Goal: Learn about a topic

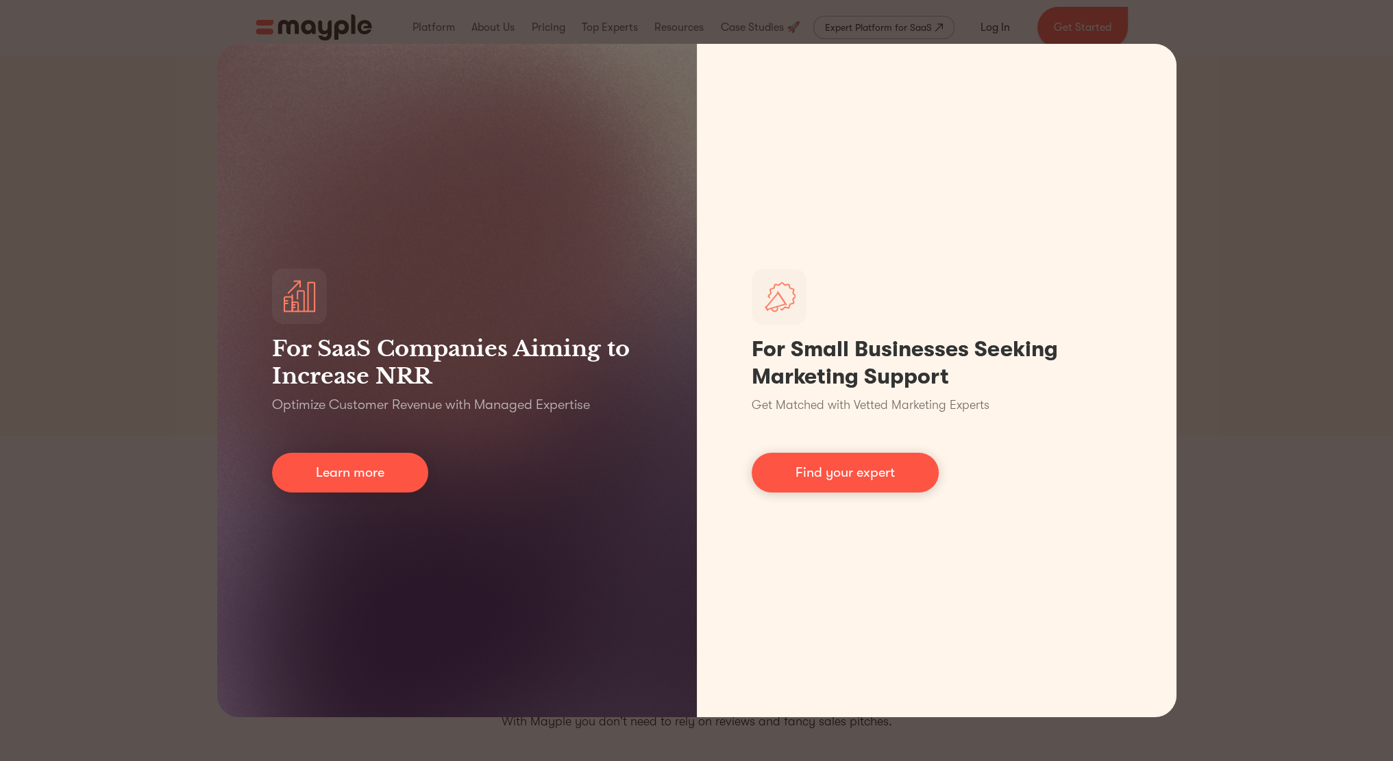
click at [1250, 198] on div "For SaaS Companies Aiming to Increase NRR Optimize Customer Revenue with Manage…" at bounding box center [696, 380] width 1393 height 761
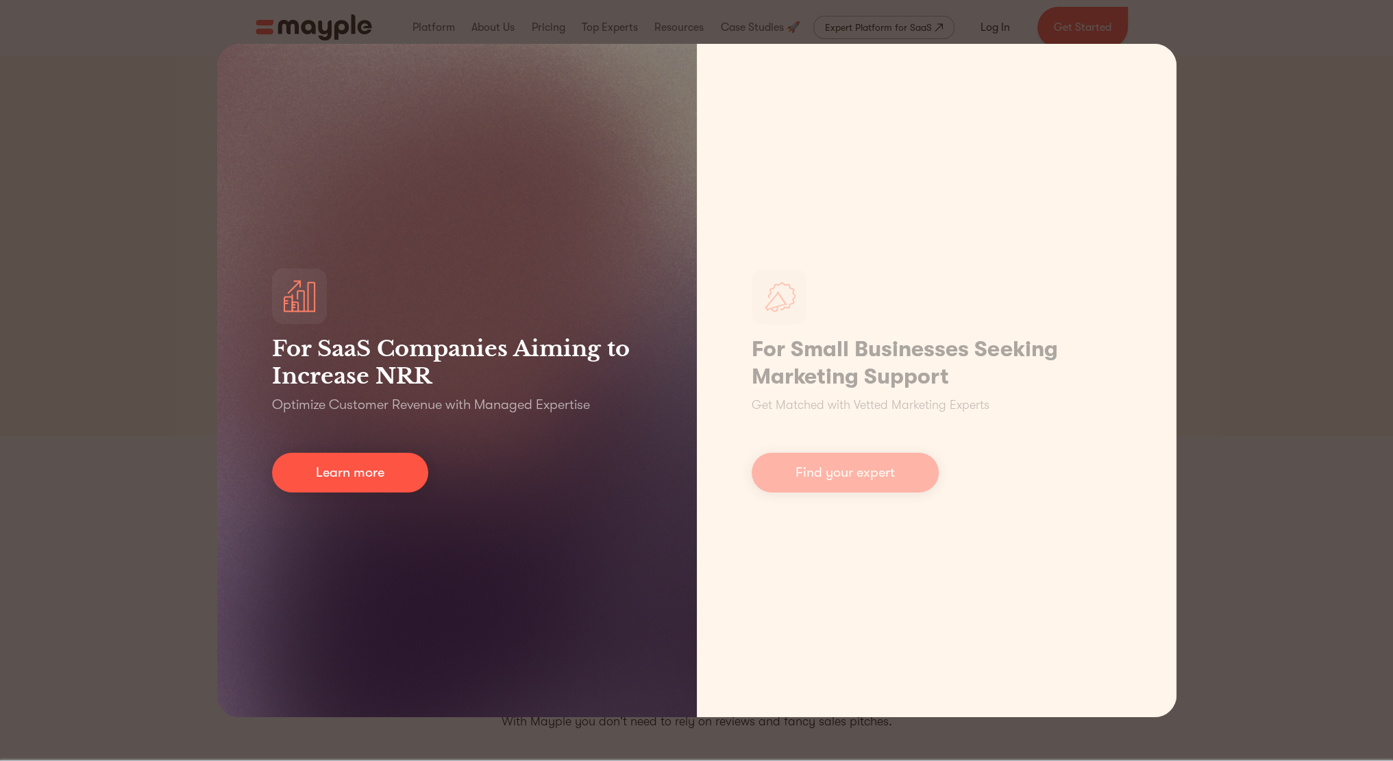
click at [344, 514] on div "For SaaS Companies Aiming to Increase NRR Optimize Customer Revenue with Manage…" at bounding box center [457, 380] width 480 height 673
click at [358, 466] on link "Learn more" at bounding box center [350, 473] width 156 height 40
